Goal: Information Seeking & Learning: Learn about a topic

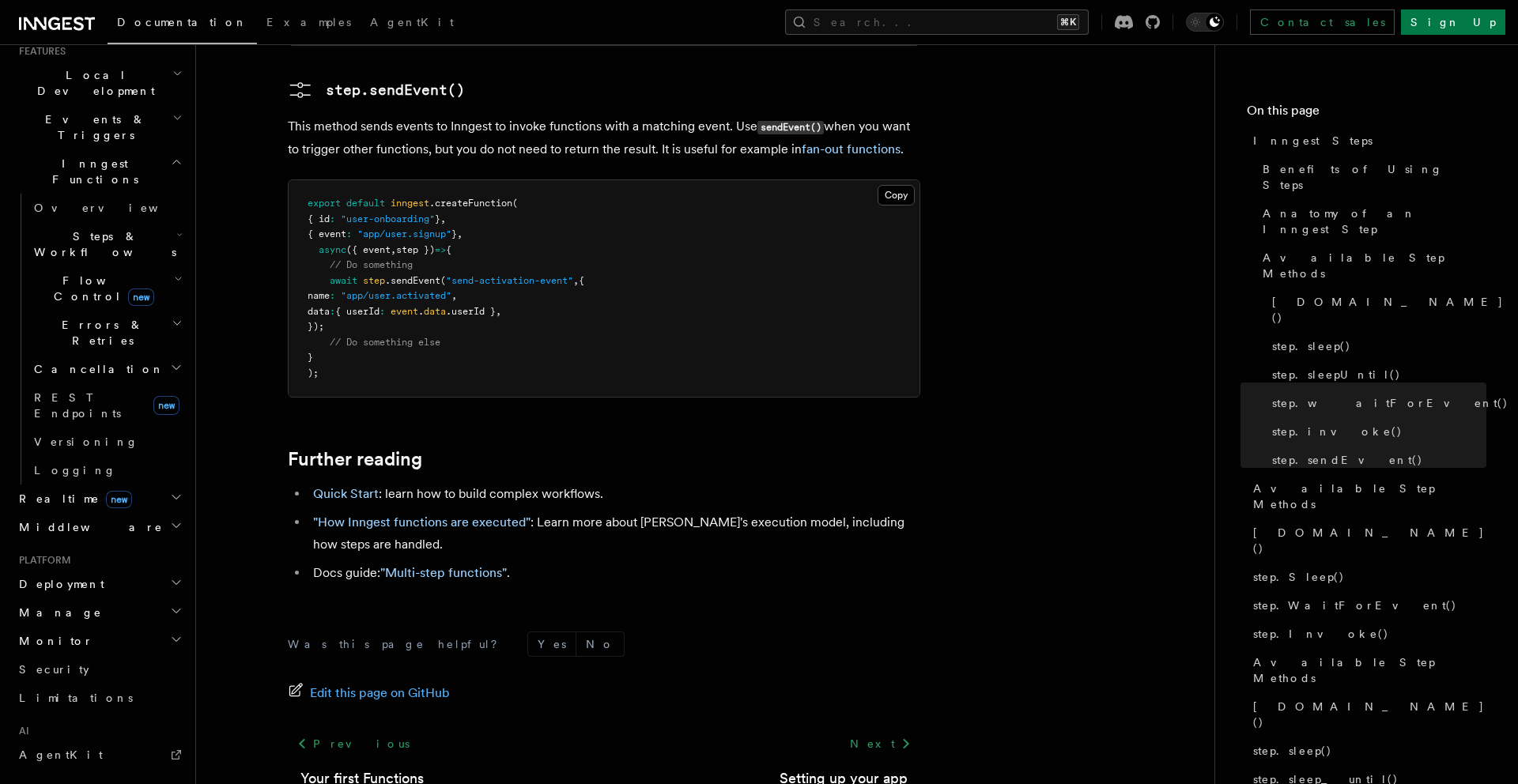
scroll to position [353, 0]
click at [103, 630] on h2 "Monitor" at bounding box center [99, 644] width 173 height 29
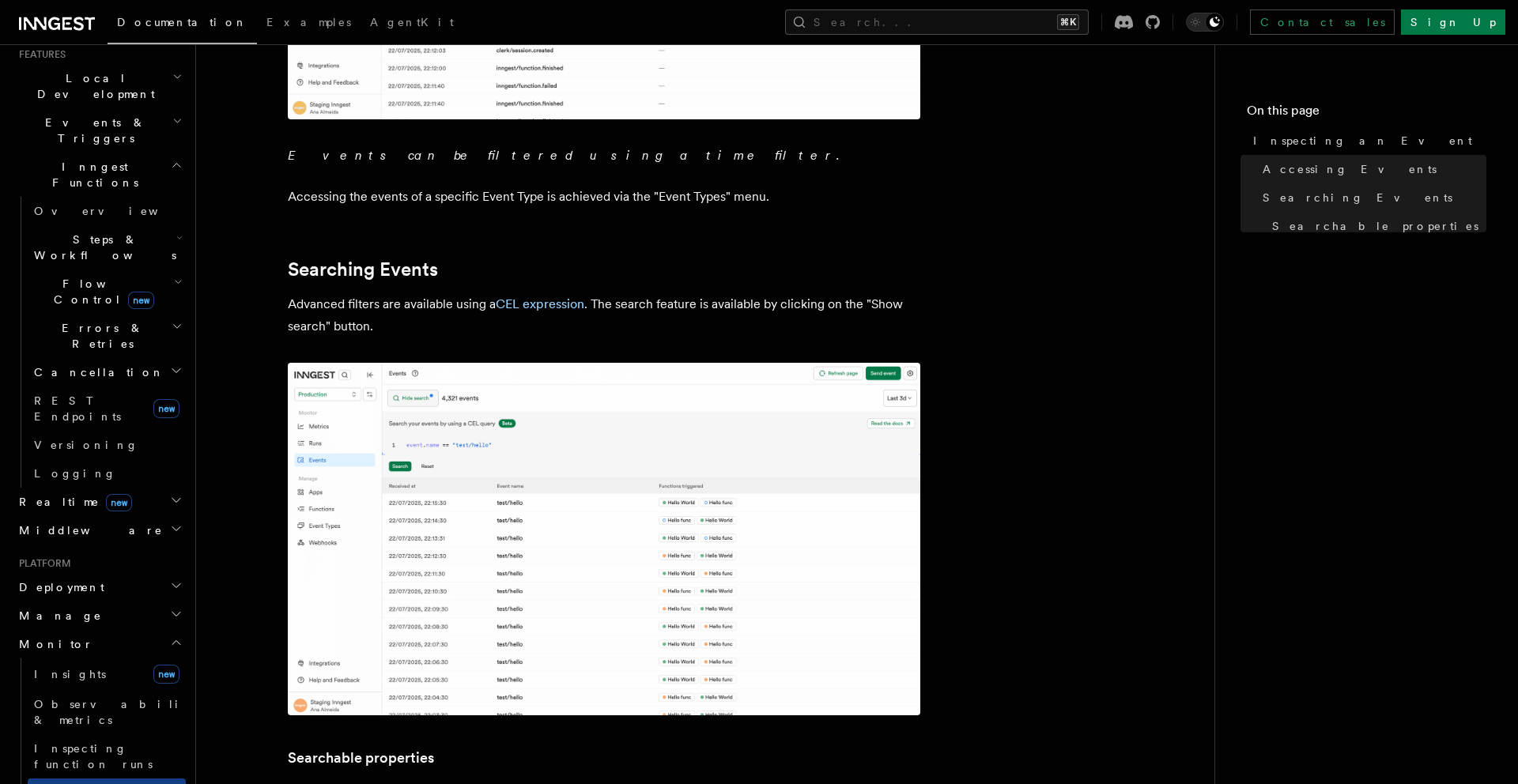
scroll to position [587, 0]
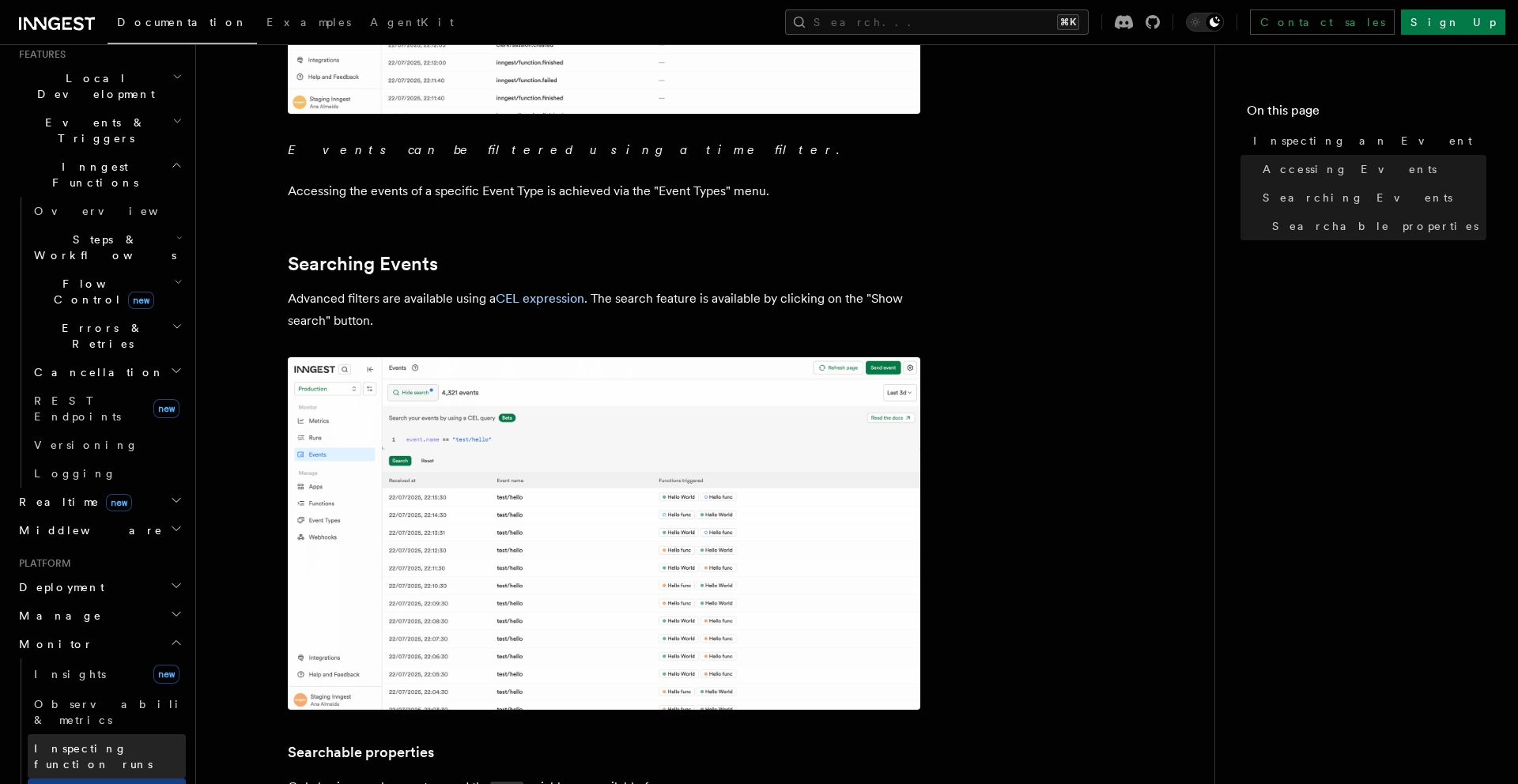
click at [116, 742] on span "Inspecting function runs" at bounding box center [93, 756] width 119 height 29
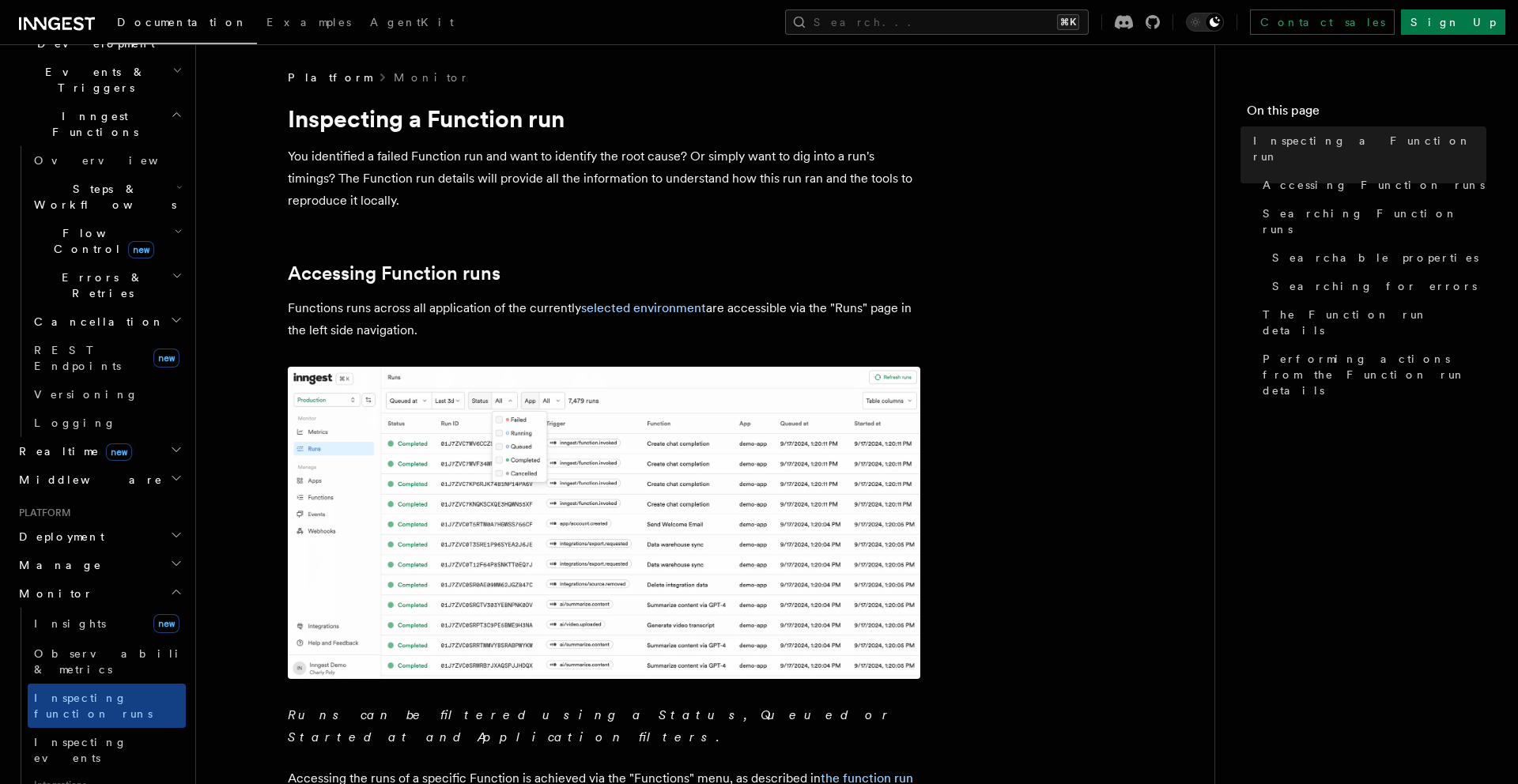
scroll to position [412, 0]
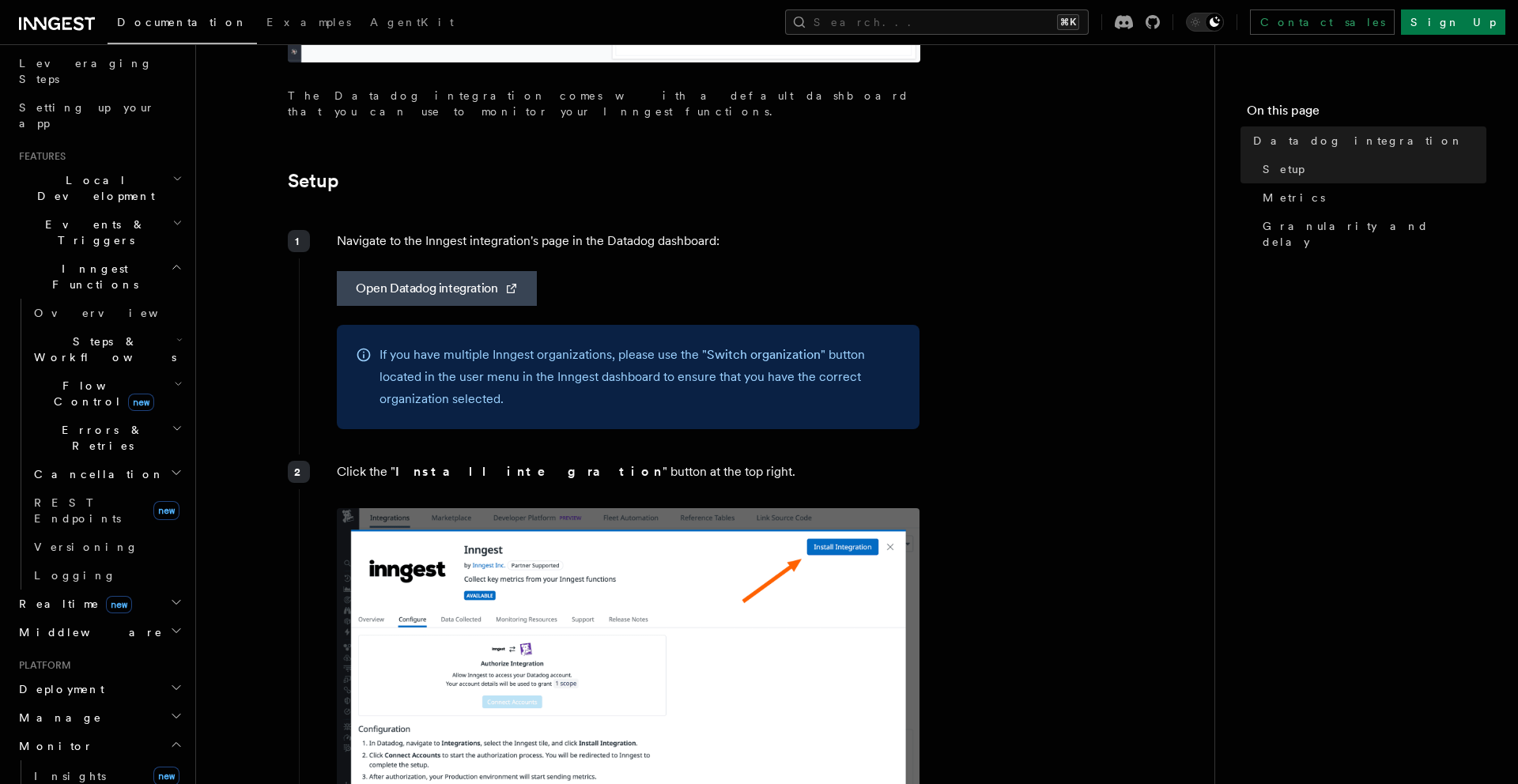
scroll to position [223, 0]
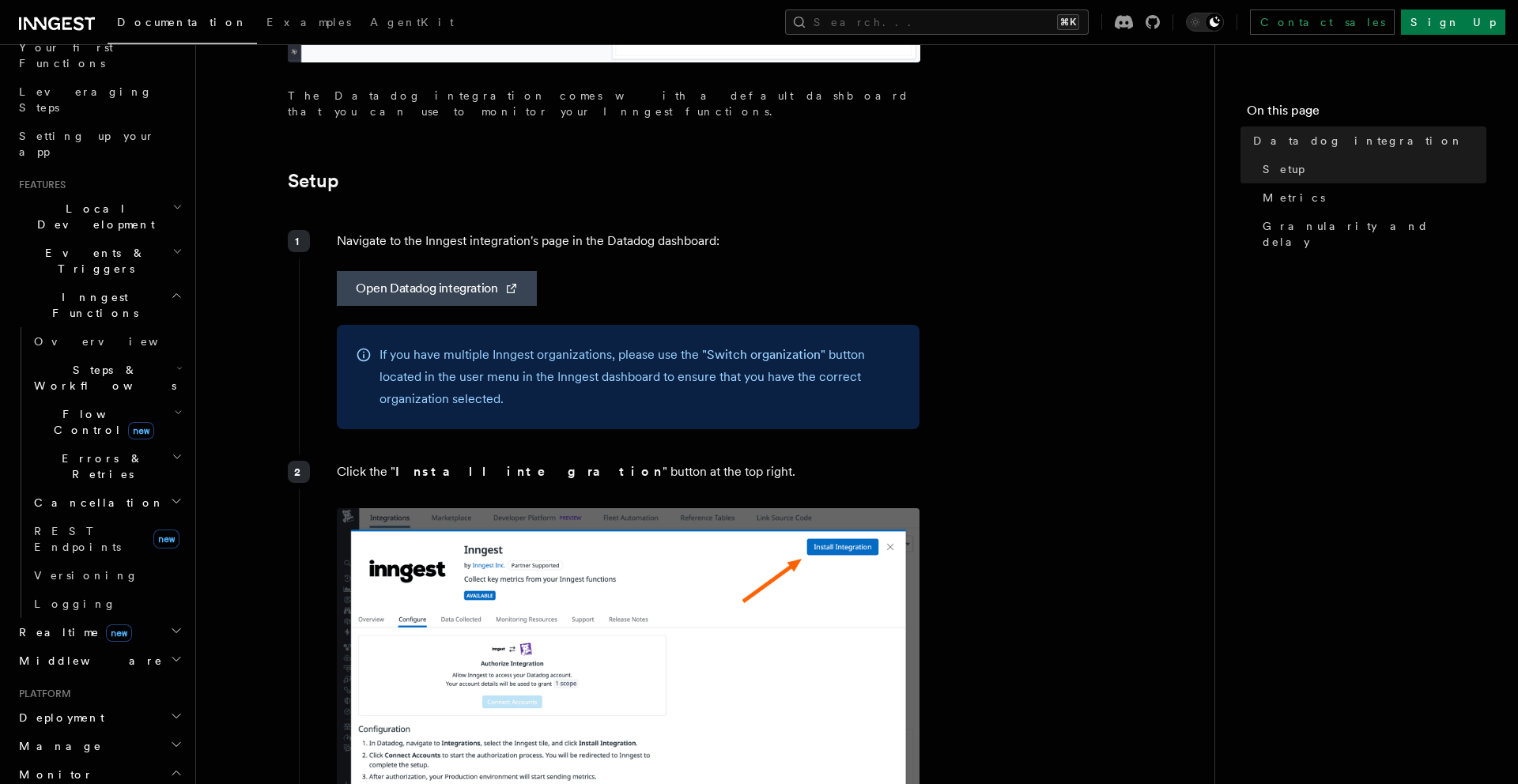
click at [146, 618] on h2 "Realtime new" at bounding box center [99, 632] width 173 height 29
click at [135, 720] on h2 "Middleware" at bounding box center [99, 734] width 173 height 29
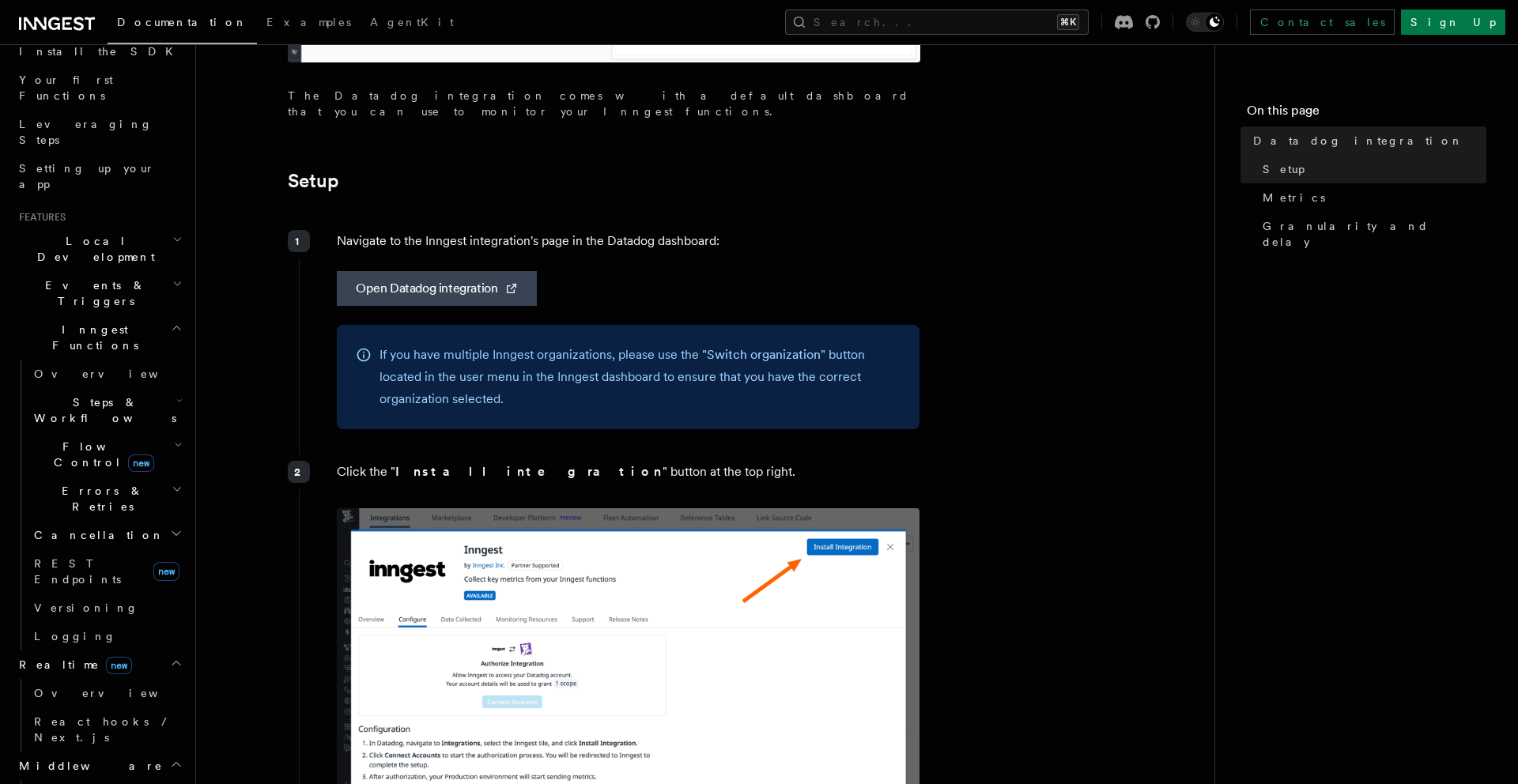
scroll to position [188, 0]
click at [178, 442] on icon "button" at bounding box center [178, 448] width 9 height 13
click at [176, 398] on icon "button" at bounding box center [179, 404] width 6 height 13
click at [137, 274] on h2 "Events & Triggers" at bounding box center [99, 296] width 173 height 44
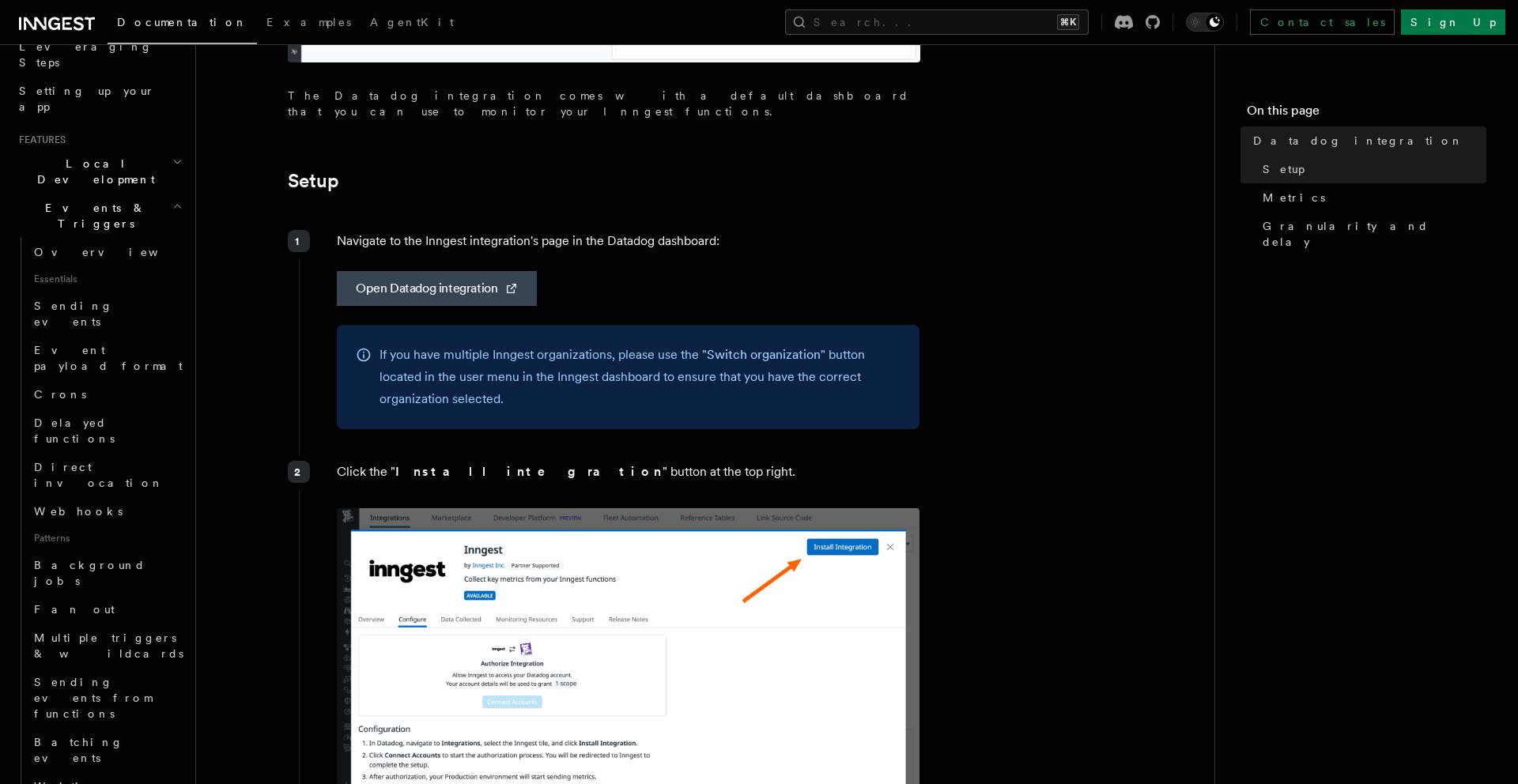
scroll to position [267, 0]
click at [132, 346] on span "Event payload format" at bounding box center [108, 359] width 148 height 29
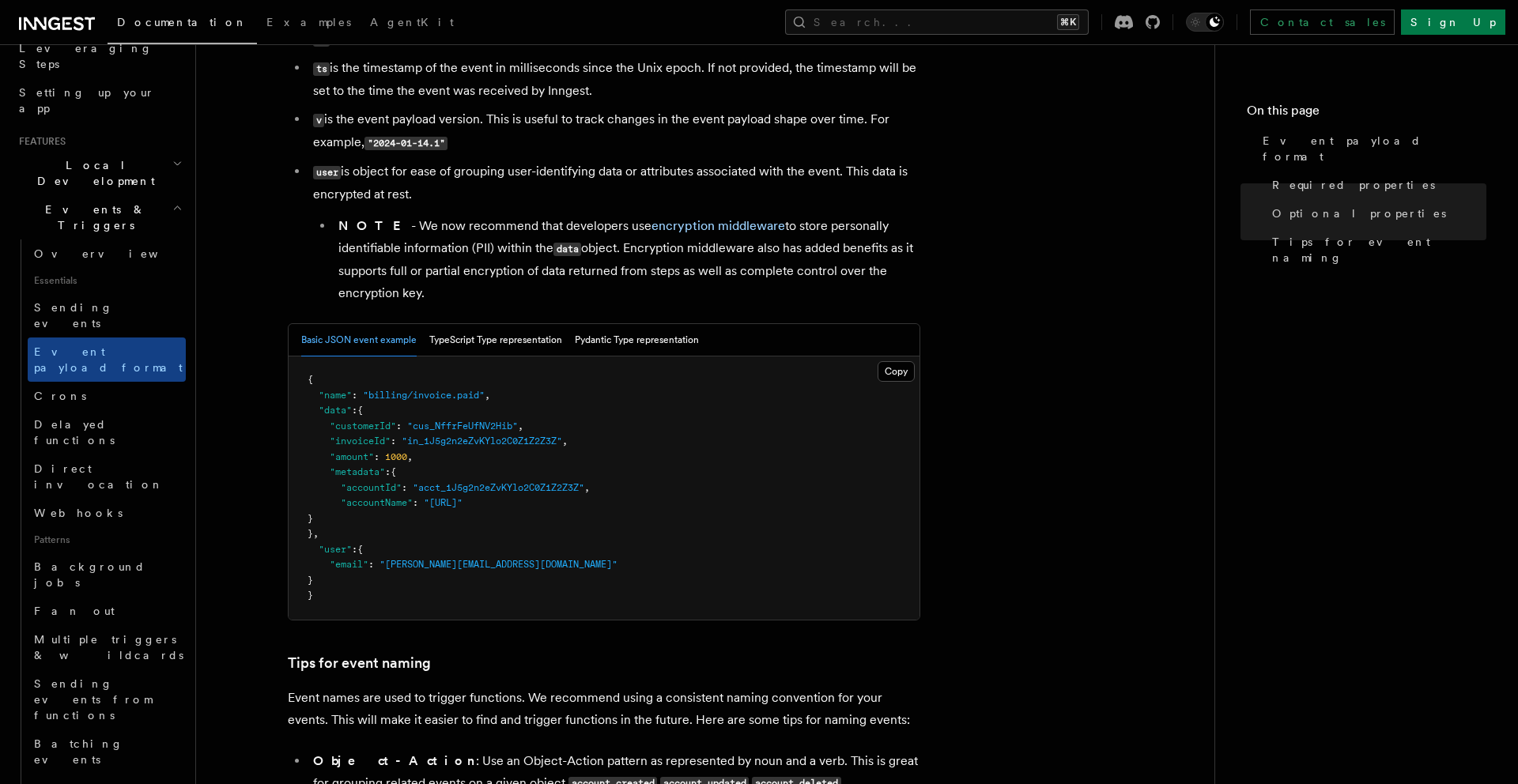
scroll to position [451, 0]
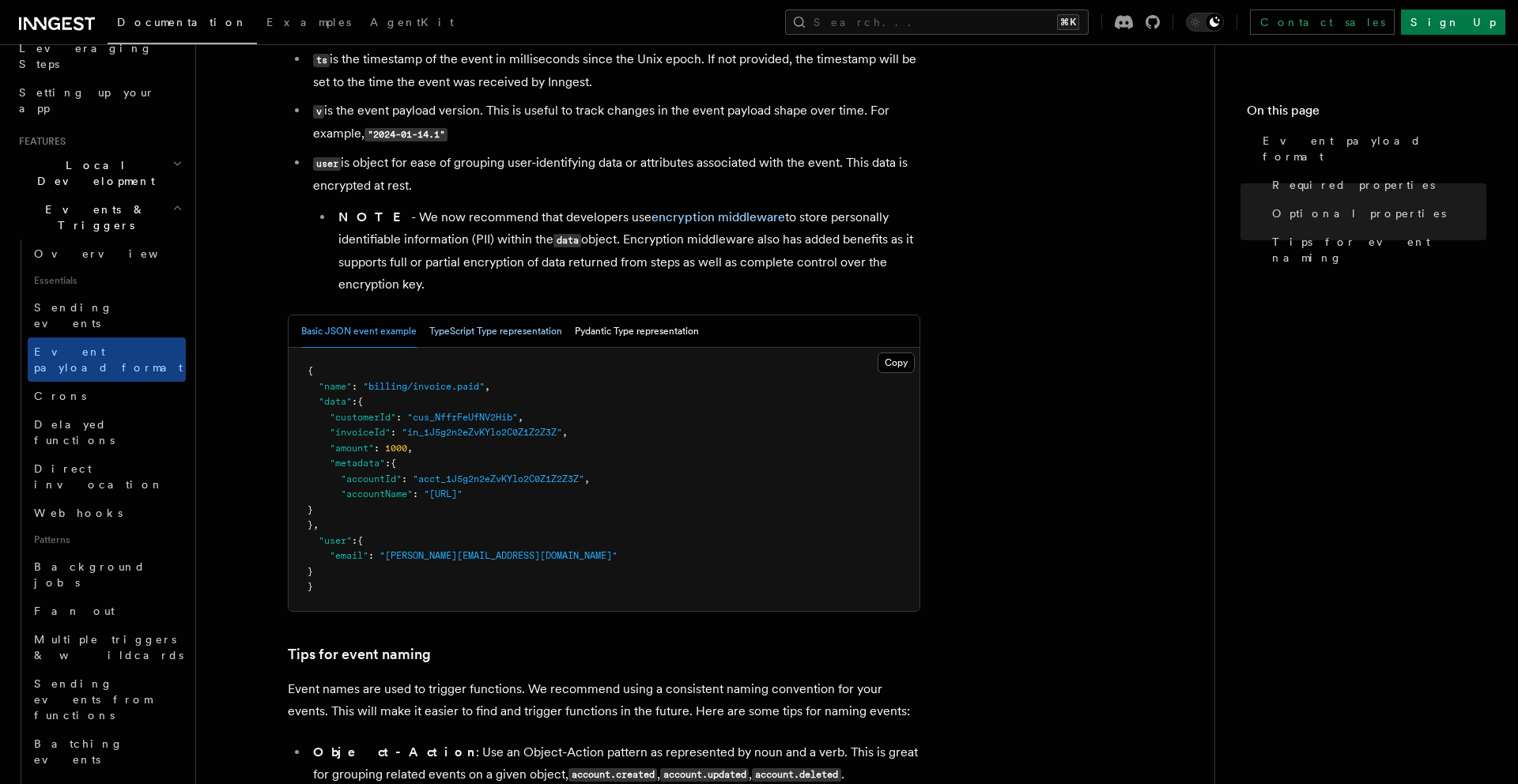
click at [517, 337] on button "TypeScript Type representation" at bounding box center [495, 331] width 133 height 32
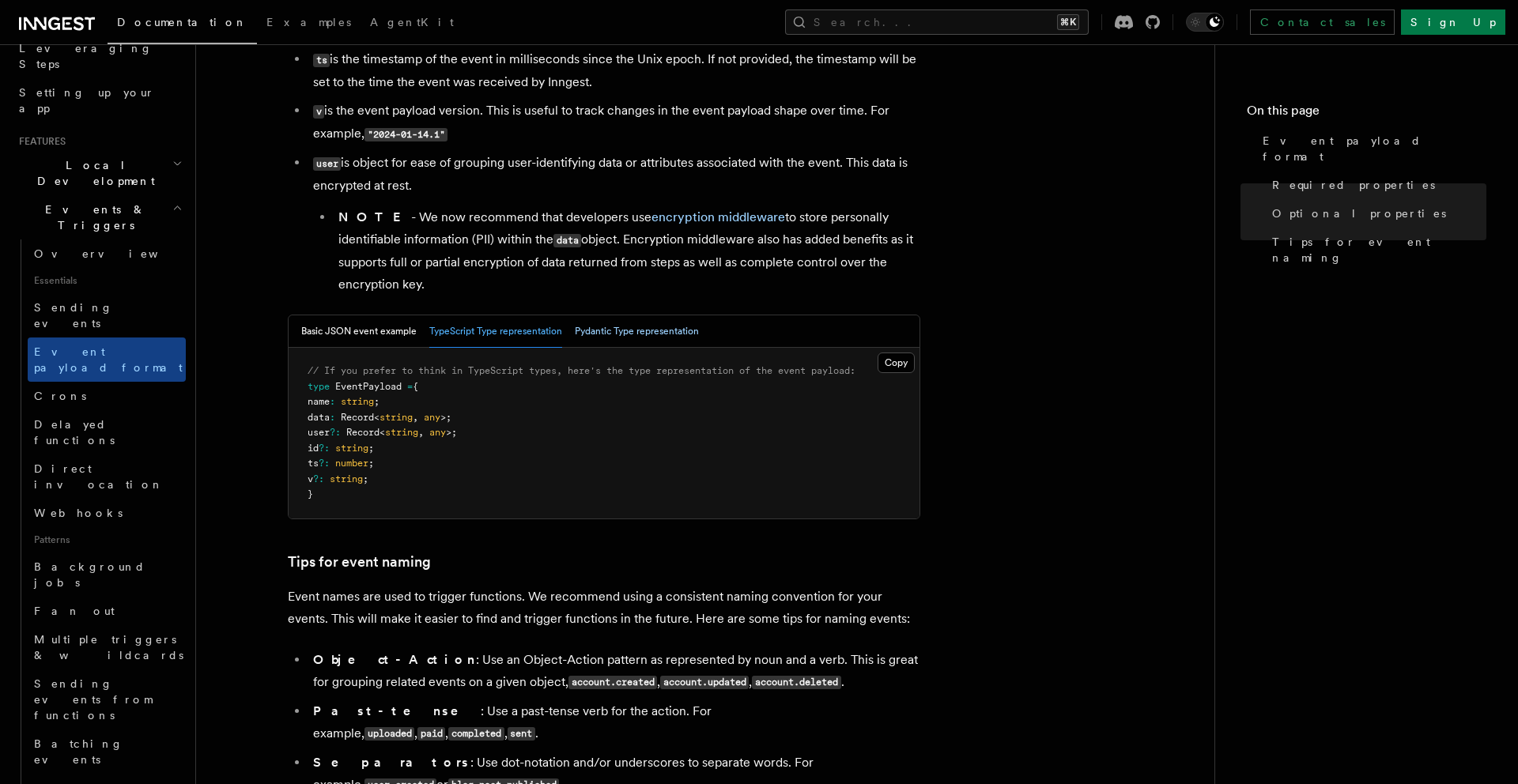
click at [617, 341] on button "Pydantic Type representation" at bounding box center [637, 331] width 124 height 32
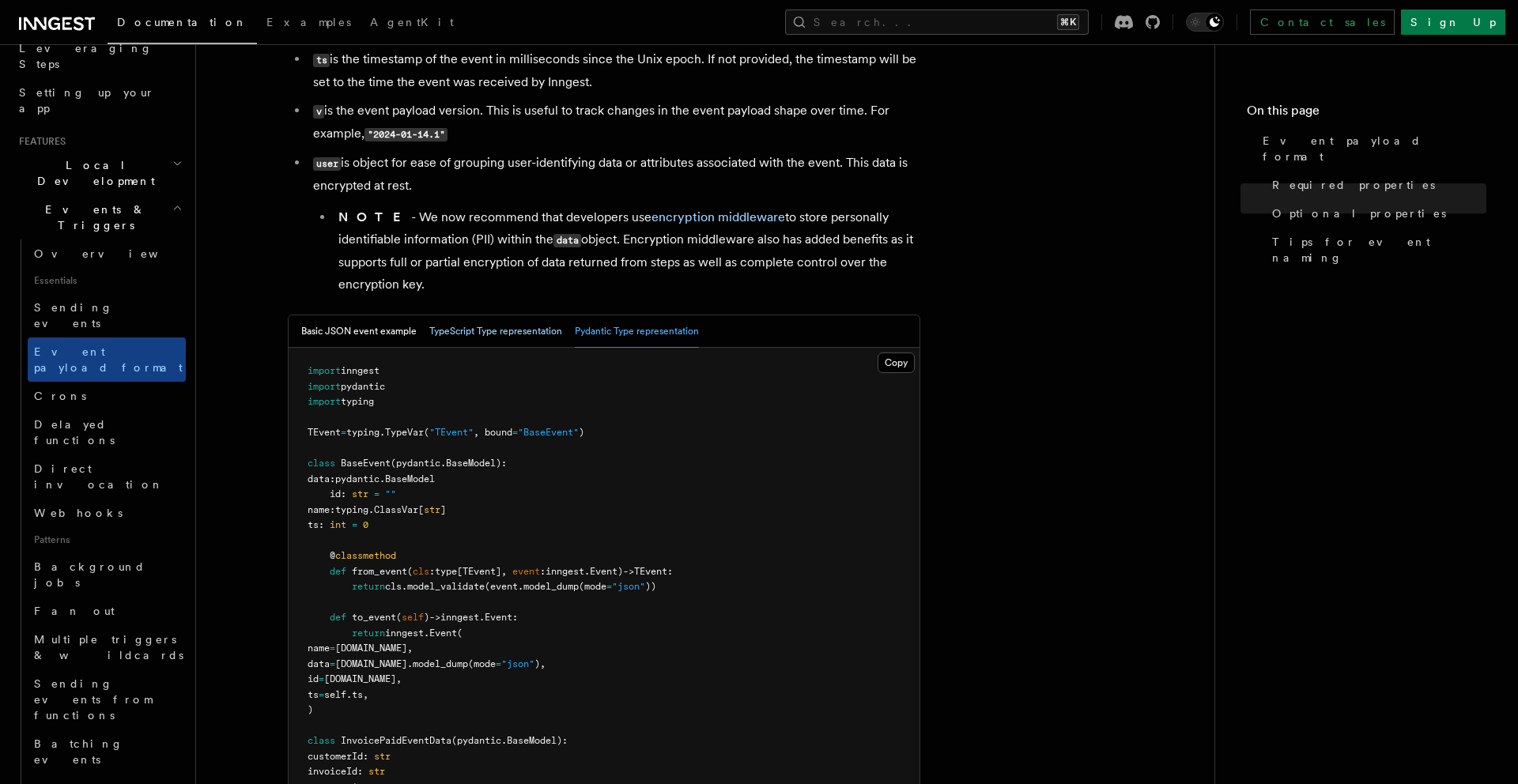
click at [525, 340] on button "TypeScript Type representation" at bounding box center [495, 331] width 133 height 32
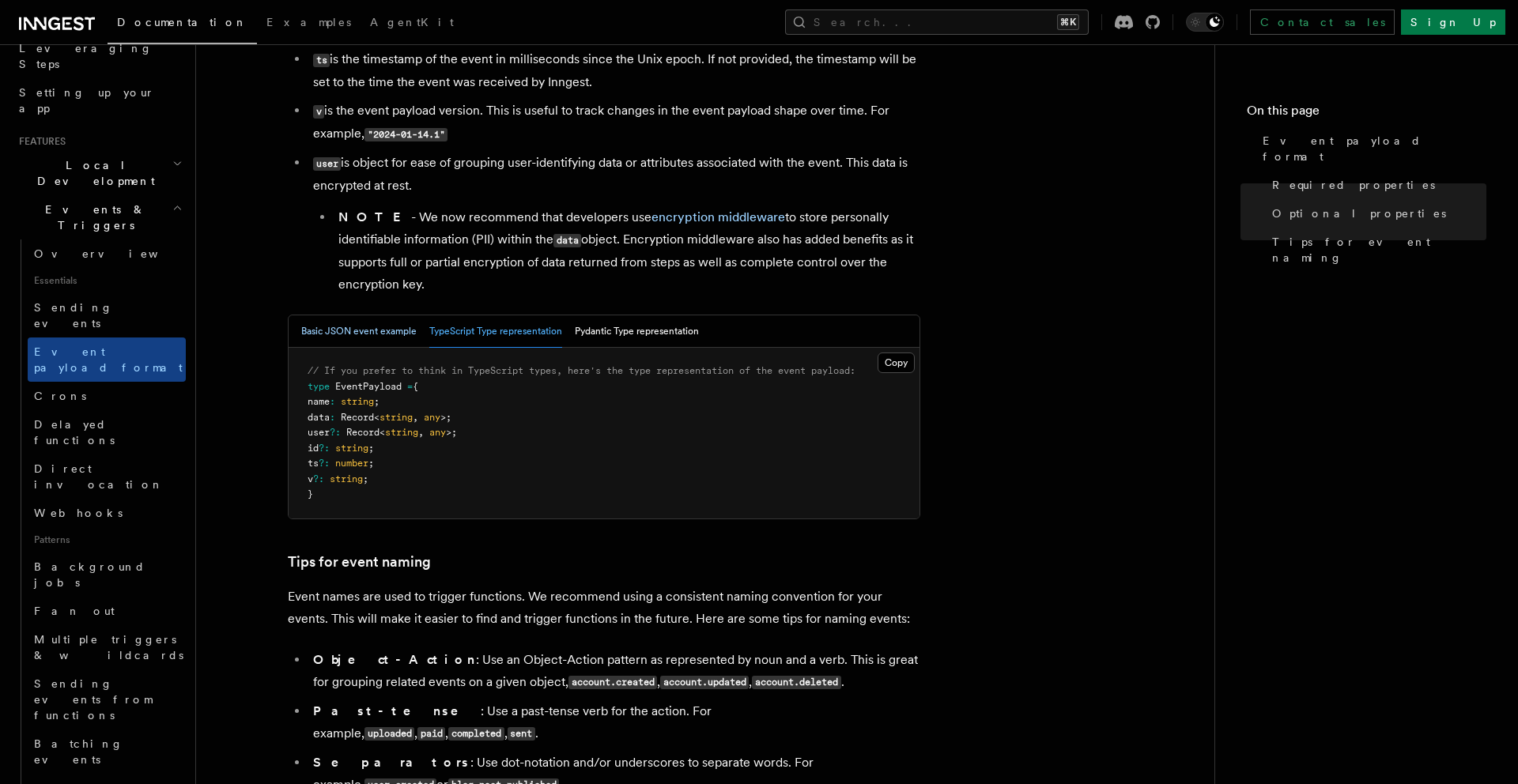
click at [382, 332] on button "Basic JSON event example" at bounding box center [359, 331] width 116 height 32
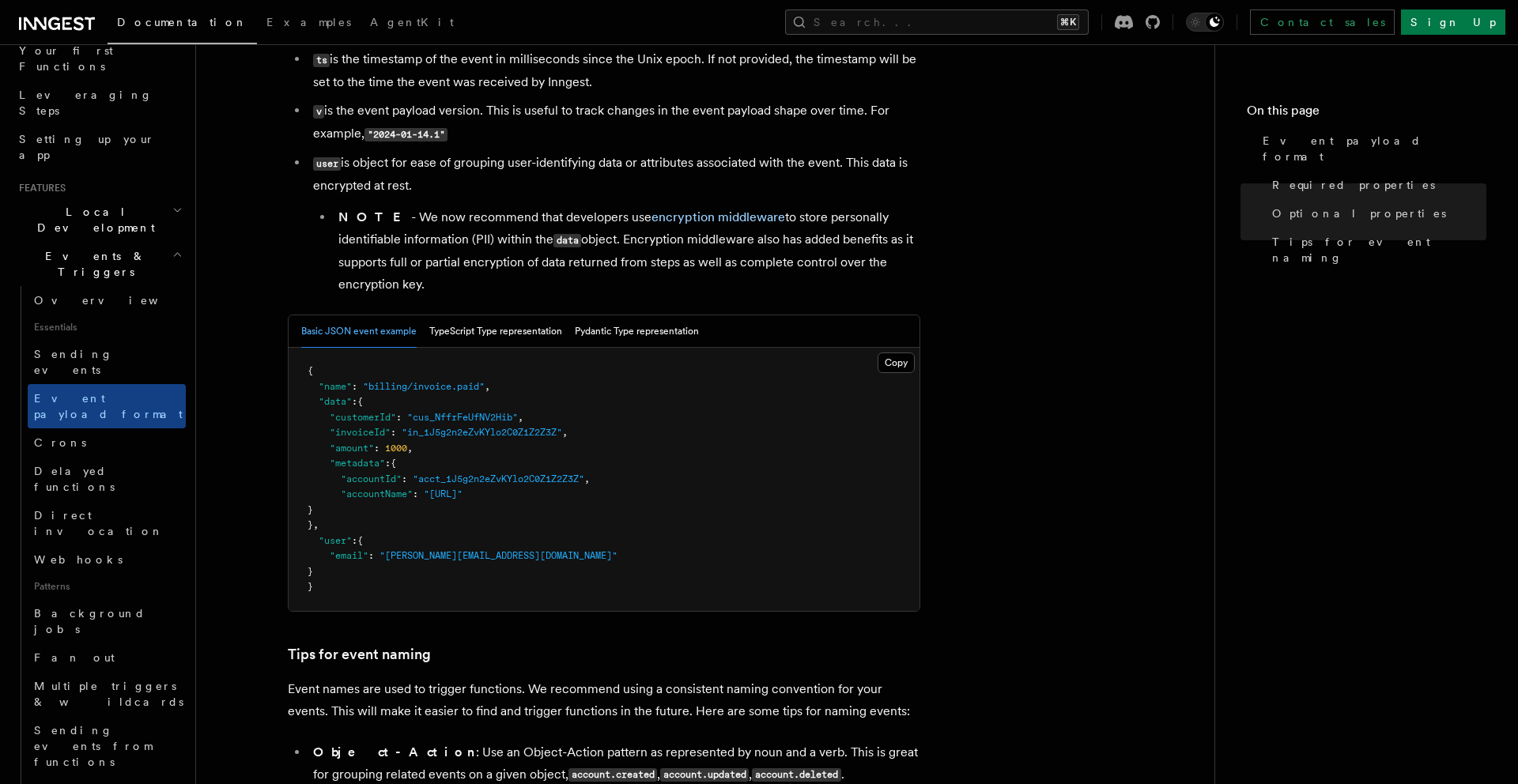
scroll to position [208, 0]
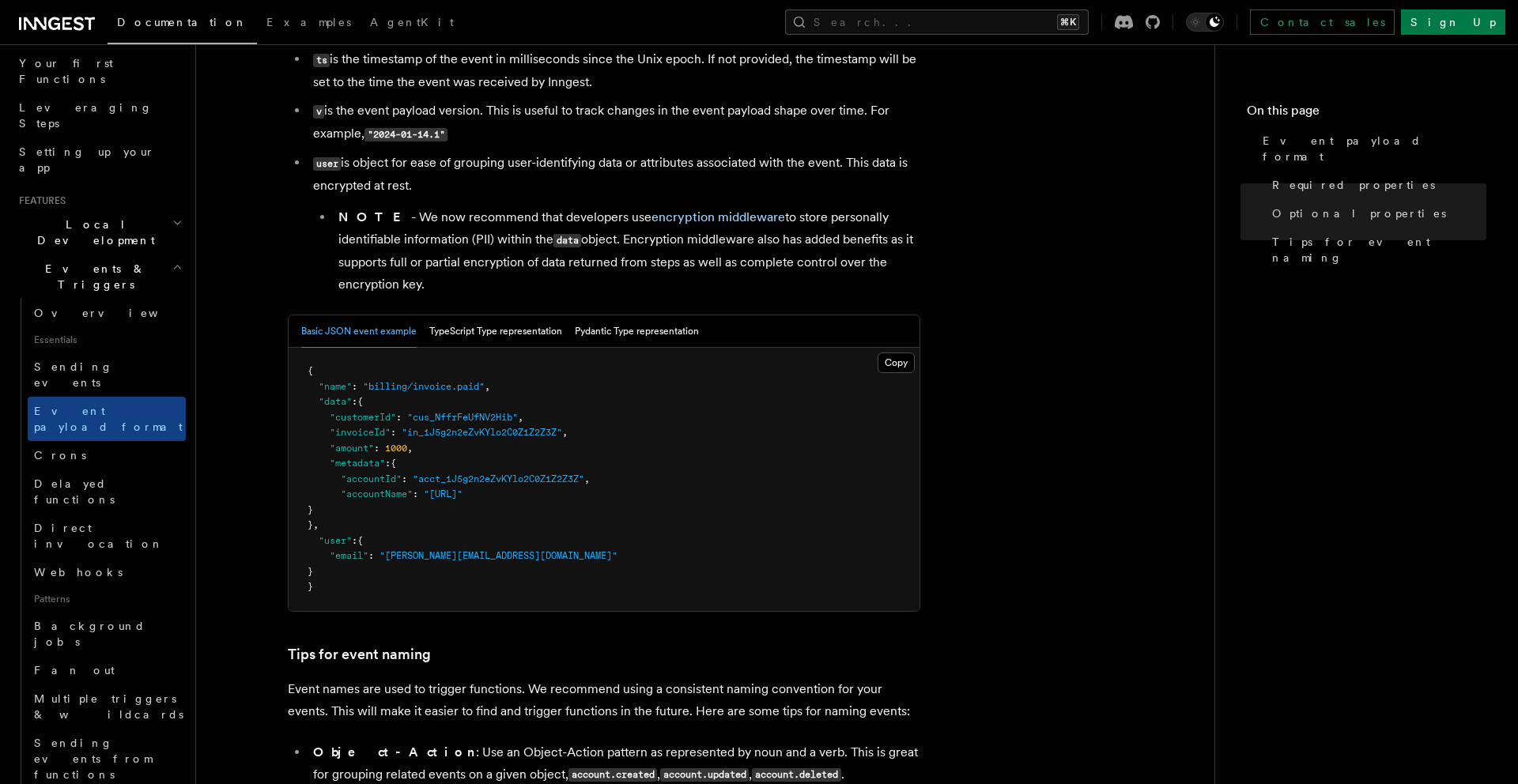
click at [153, 210] on h2 "Local Development" at bounding box center [99, 232] width 173 height 44
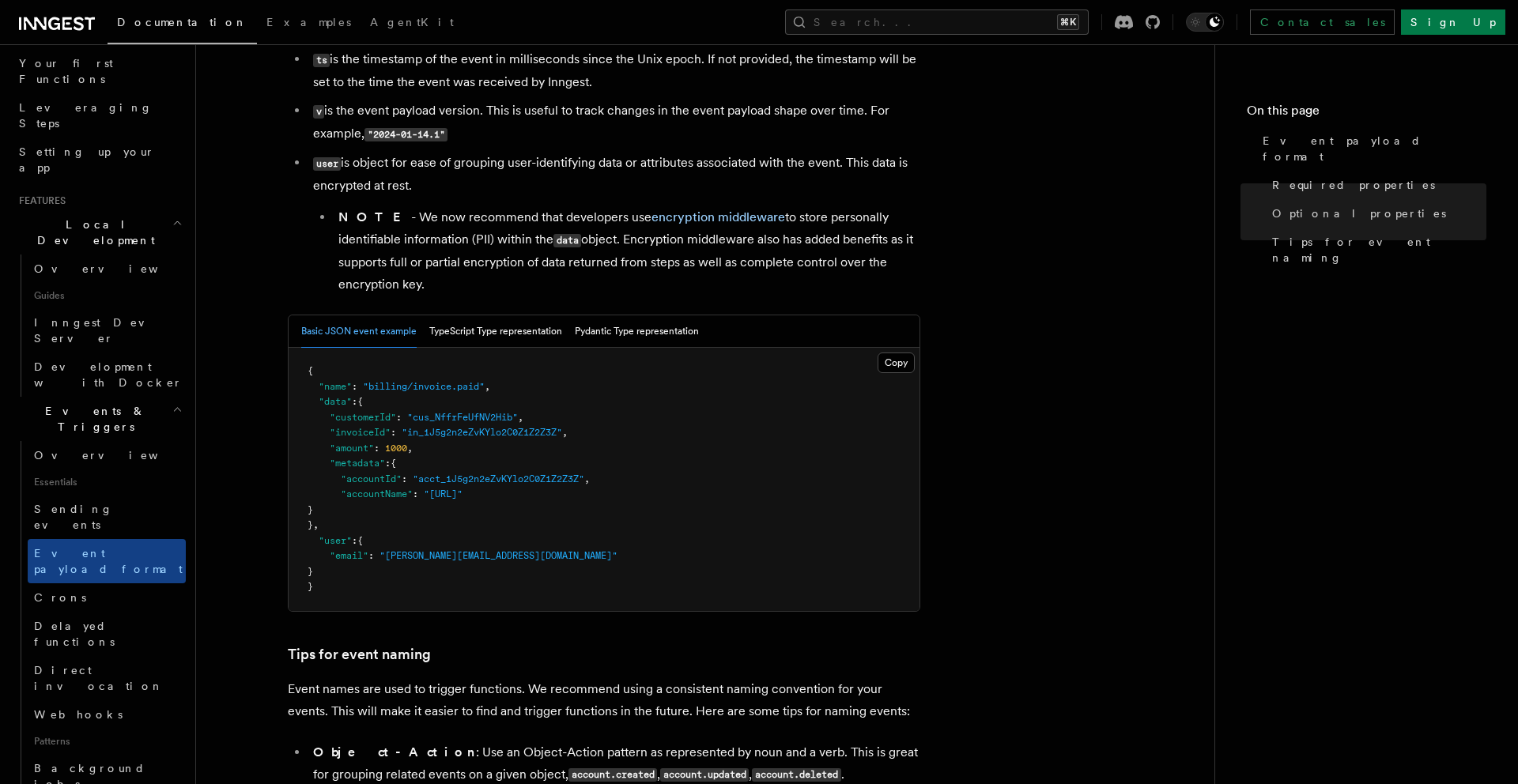
click at [153, 210] on h2 "Local Development" at bounding box center [99, 232] width 173 height 44
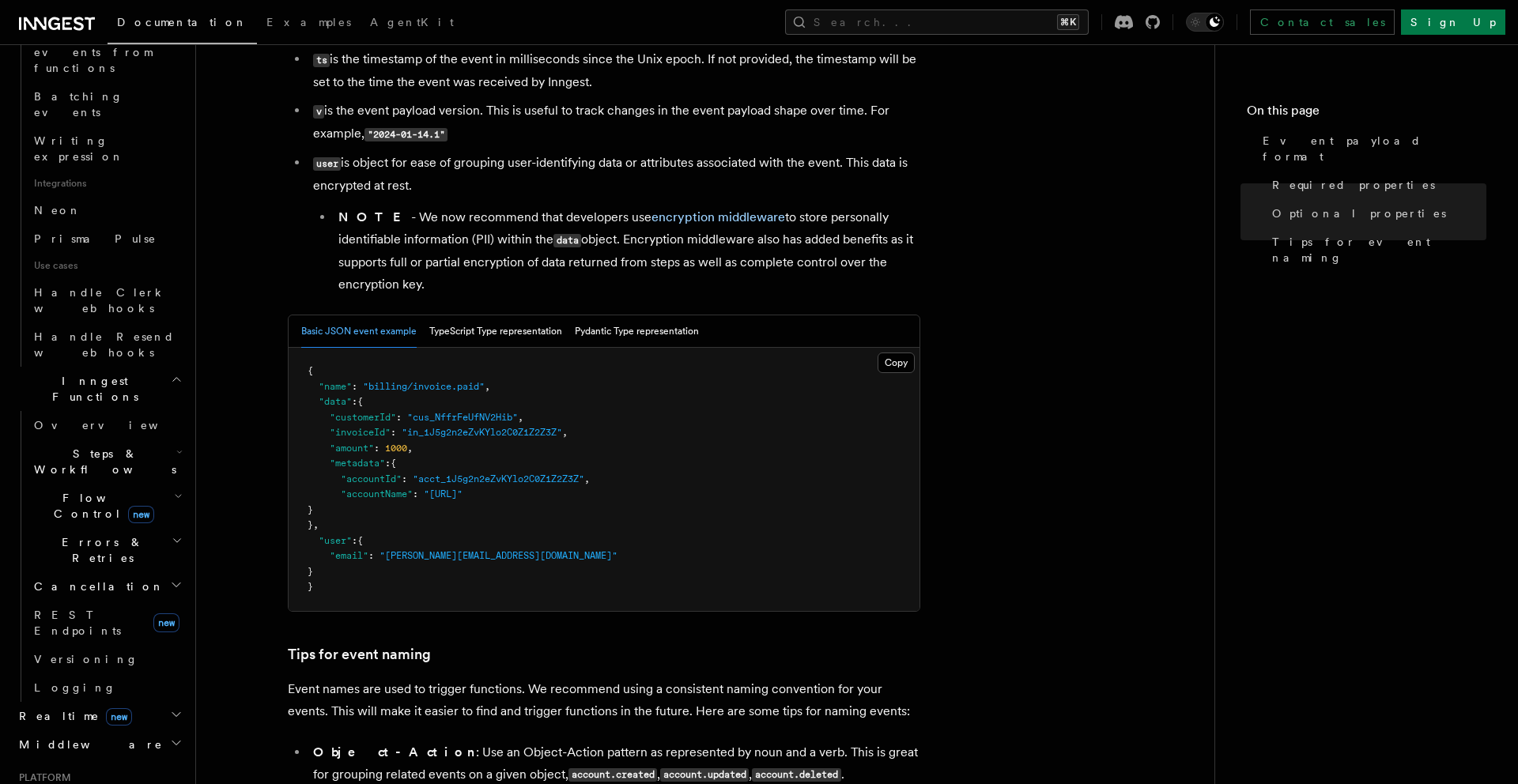
scroll to position [917, 0]
click at [127, 783] on h2 "Deployment" at bounding box center [99, 798] width 173 height 29
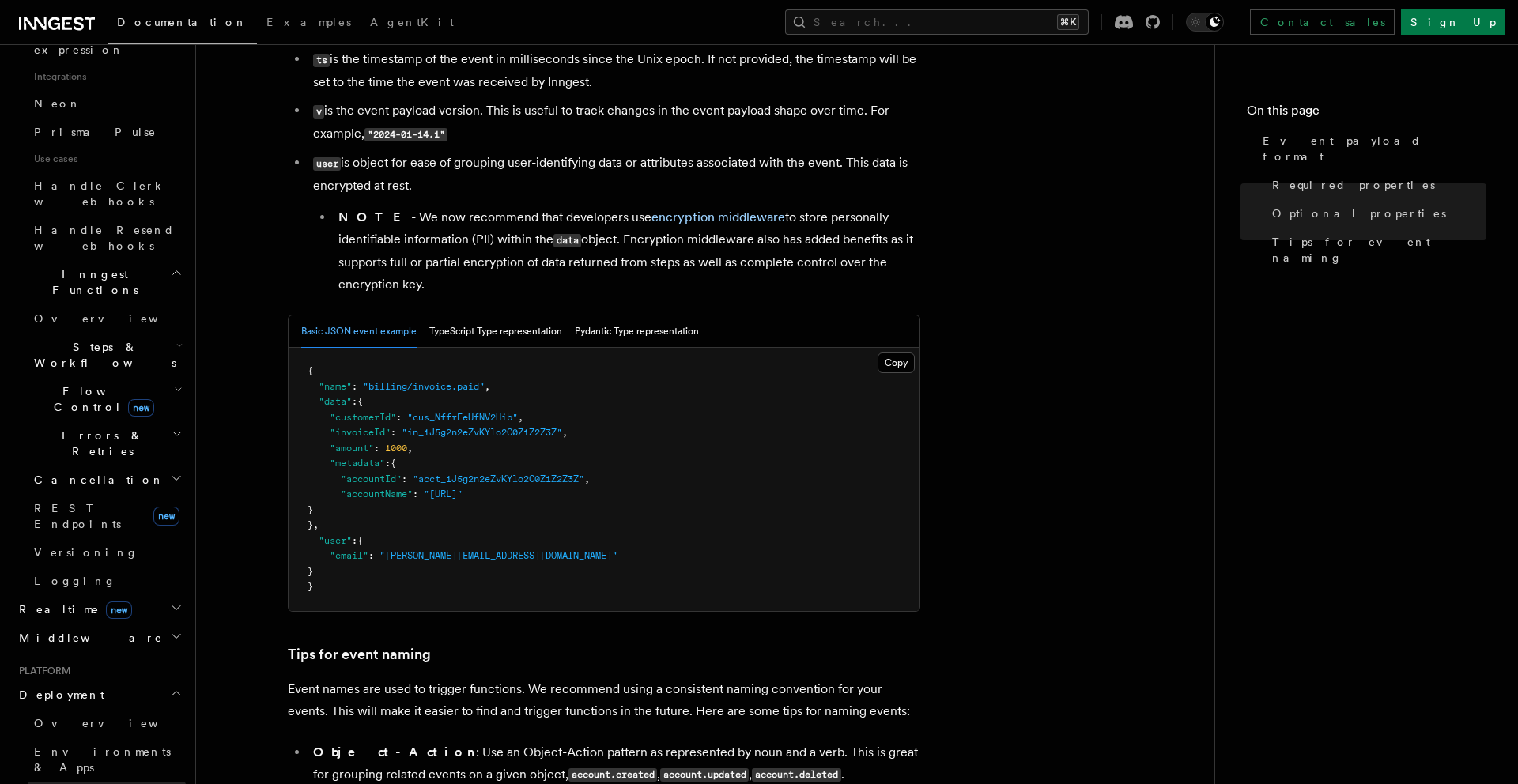
scroll to position [1022, 0]
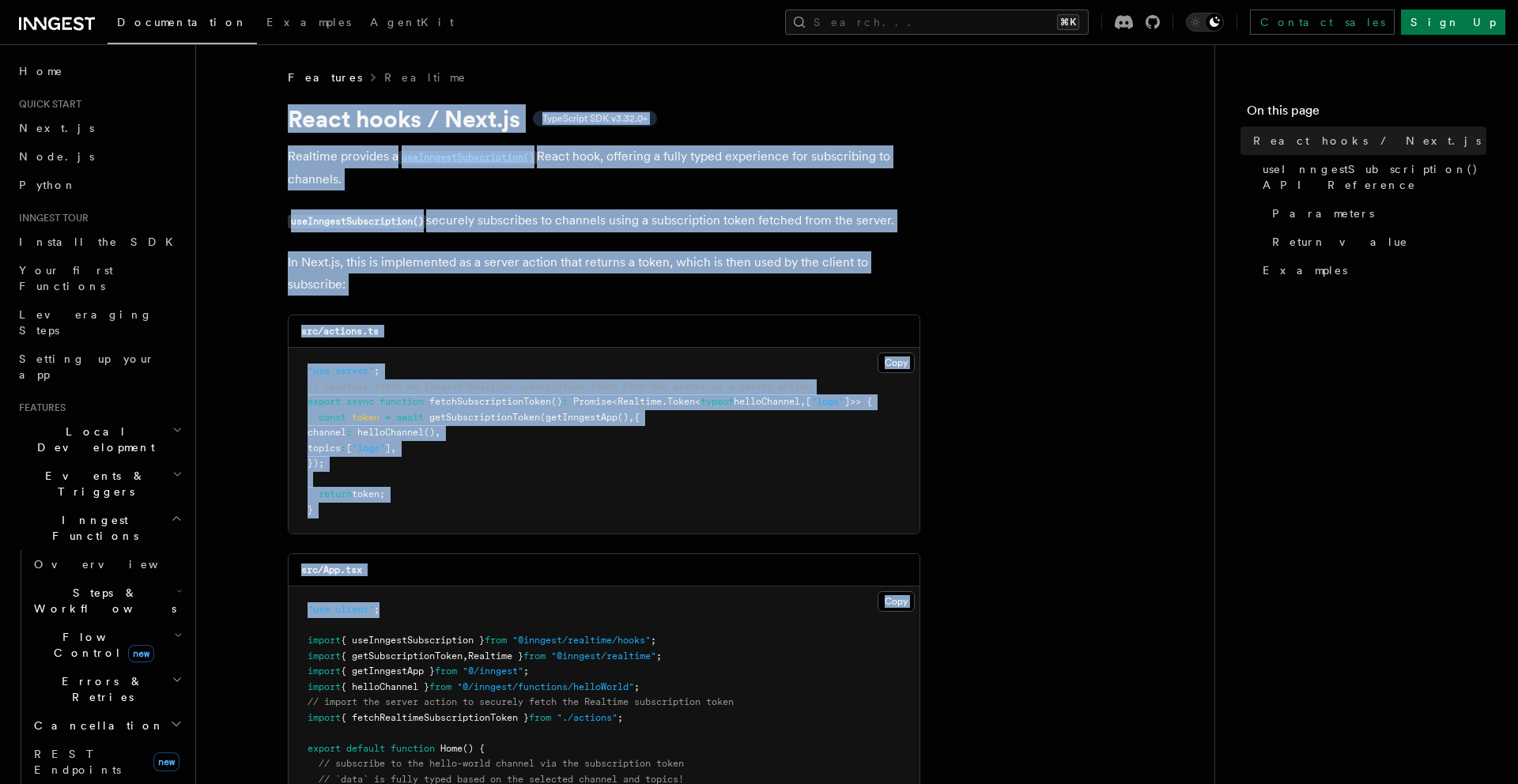
drag, startPoint x: 271, startPoint y: 99, endPoint x: 478, endPoint y: 613, distance: 554.1
click at [553, 449] on pre ""use server" ; // securely fetch an Inngest Realtime subscription token from th…" at bounding box center [604, 441] width 631 height 186
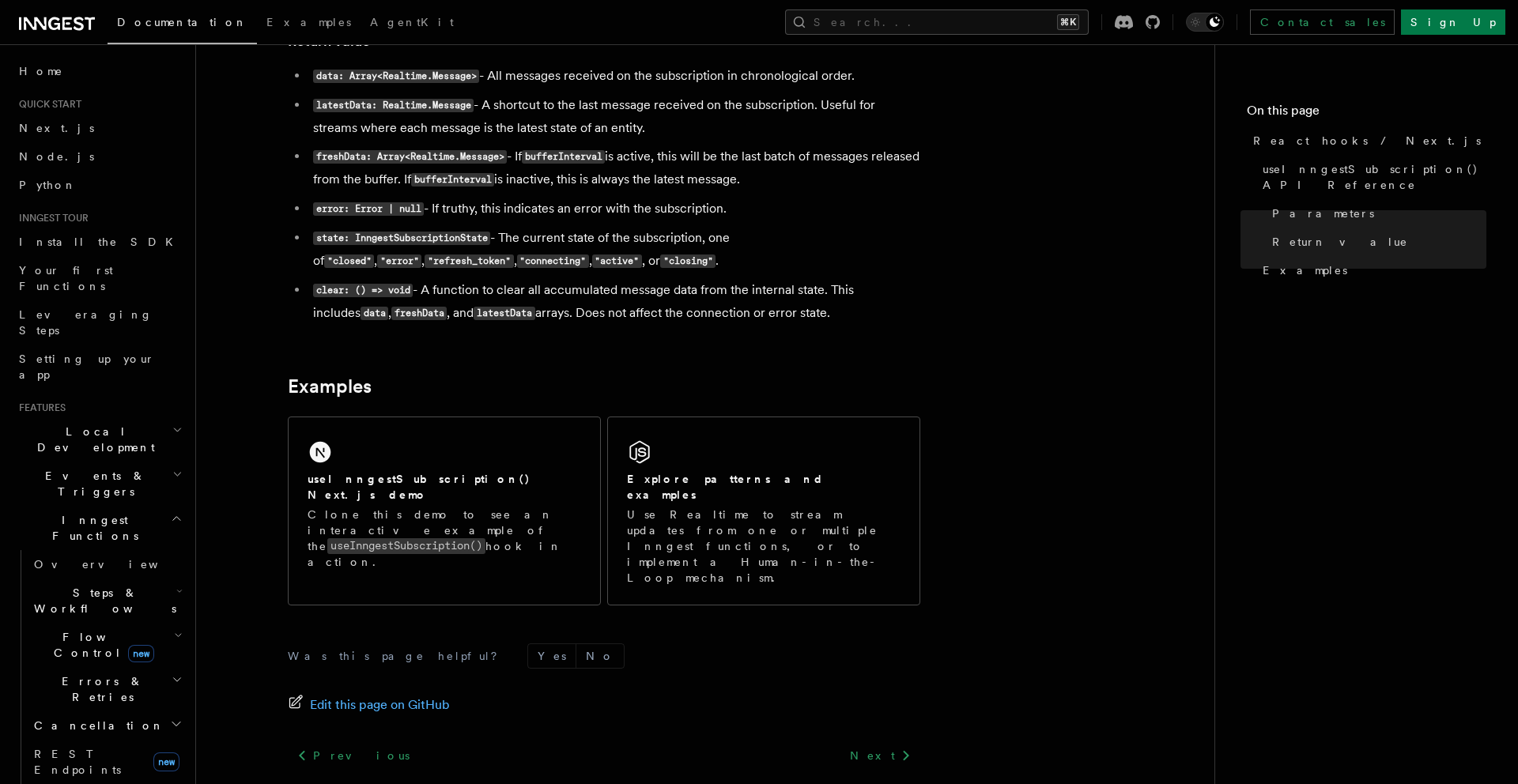
scroll to position [1444, 0]
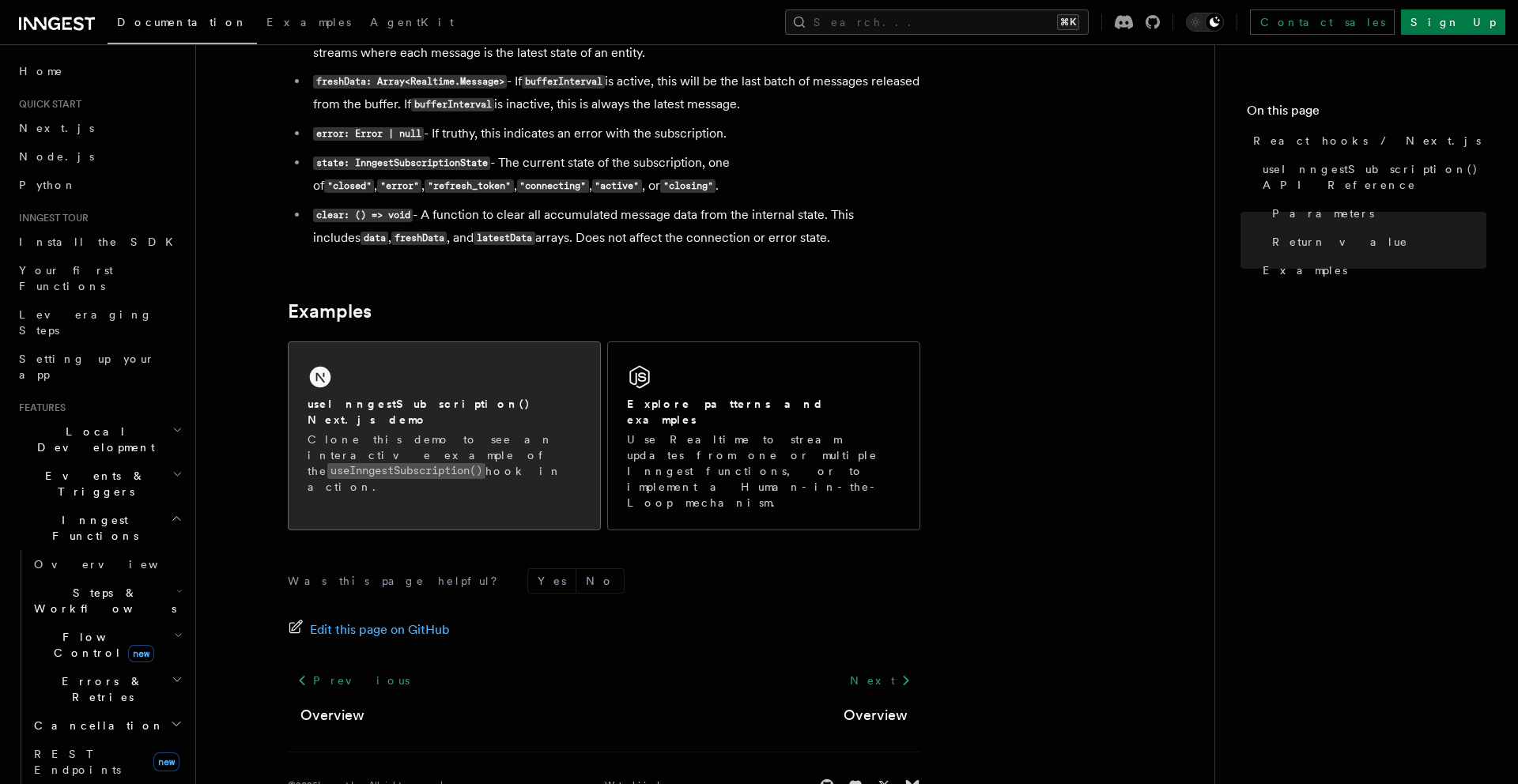
click at [472, 390] on div "useInngestSubscription() Next.js demo Clone this demo to see an interactive exa…" at bounding box center [444, 428] width 312 height 172
